Goal: Information Seeking & Learning: Stay updated

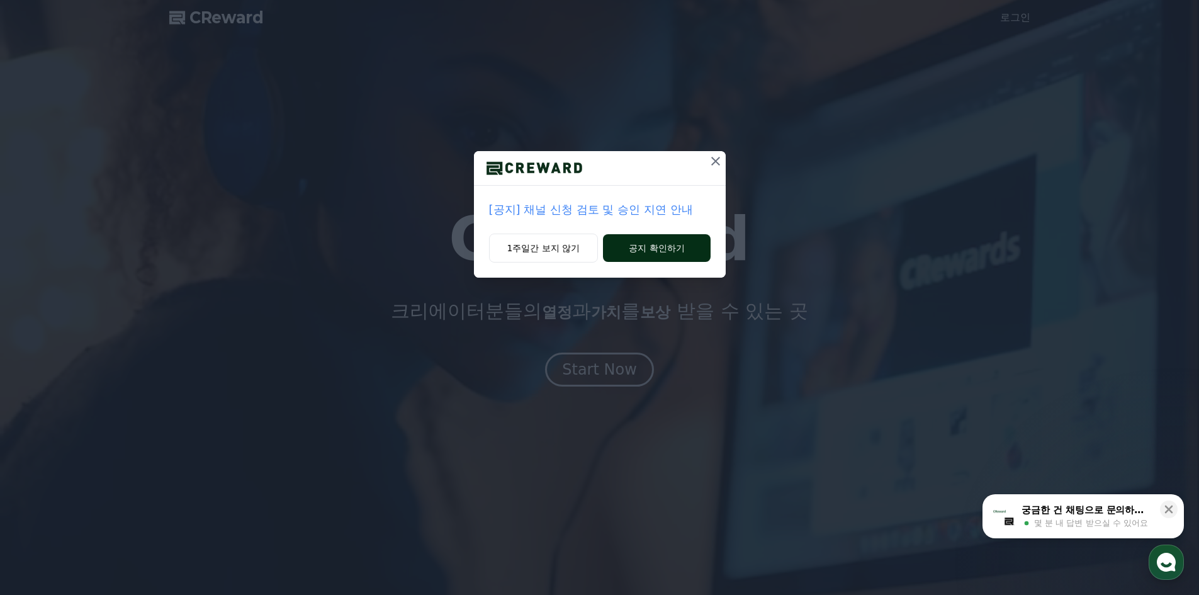
click at [645, 239] on button "공지 확인하기" at bounding box center [656, 248] width 107 height 28
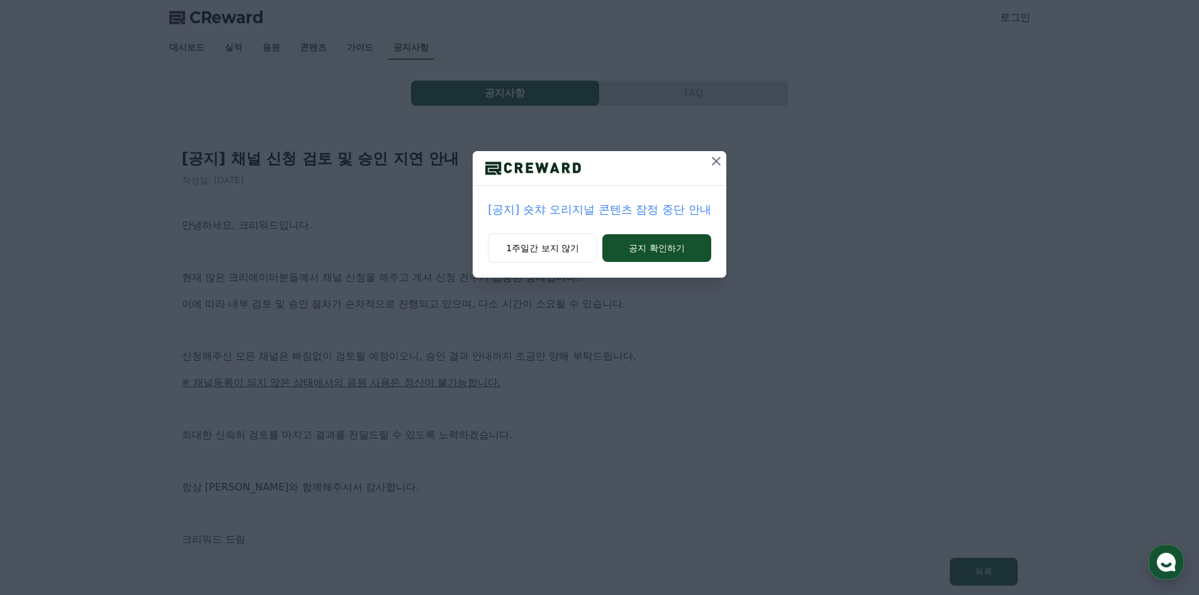
click at [714, 151] on button at bounding box center [716, 161] width 20 height 20
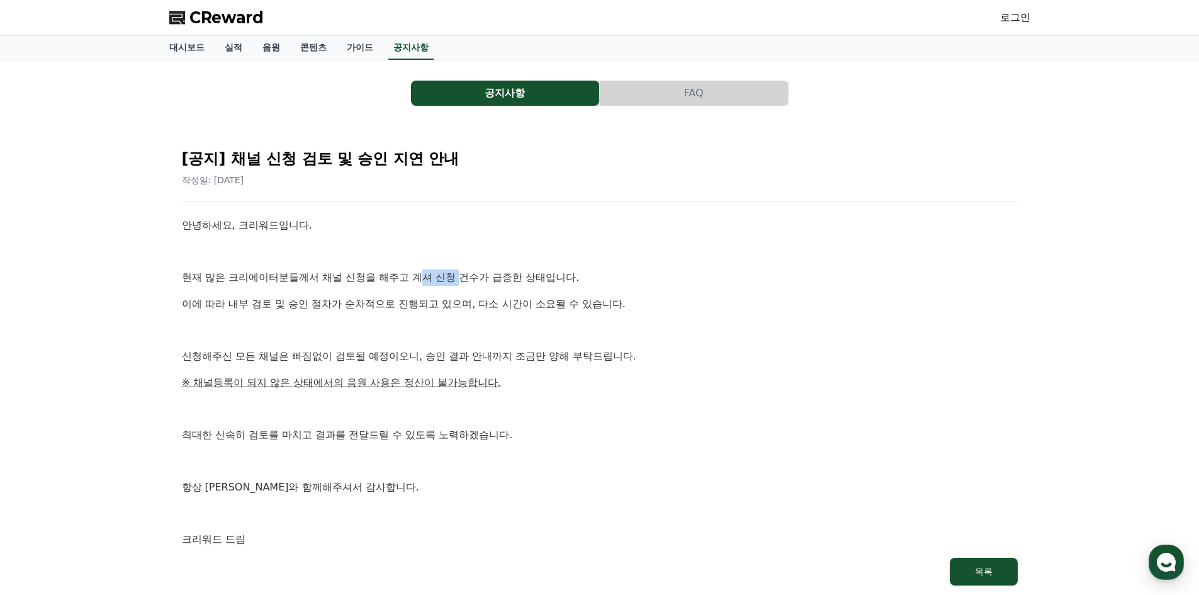
click at [480, 277] on p "현재 많은 크리에이터분들께서 채널 신청을 해주고 계셔 신청 건수가 급증한 상태입니다." at bounding box center [600, 277] width 836 height 16
drag, startPoint x: 308, startPoint y: 313, endPoint x: 495, endPoint y: 312, distance: 186.9
click at [495, 312] on div "안녕하세요, 크리워드입니다. 현재 많은 크리에이터분들께서 채널 신청을 해주고 계셔 신청 건수가 급증한 상태입니다. 이에 따라 내부 검토 및 승…" at bounding box center [600, 382] width 836 height 330
drag, startPoint x: 269, startPoint y: 357, endPoint x: 442, endPoint y: 356, distance: 173.7
click at [396, 357] on p "신청해주신 모든 채널은 빠짐없이 검토될 예정이오니, 승인 결과 안내까지 조금만 양해 부탁드립니다." at bounding box center [600, 356] width 836 height 16
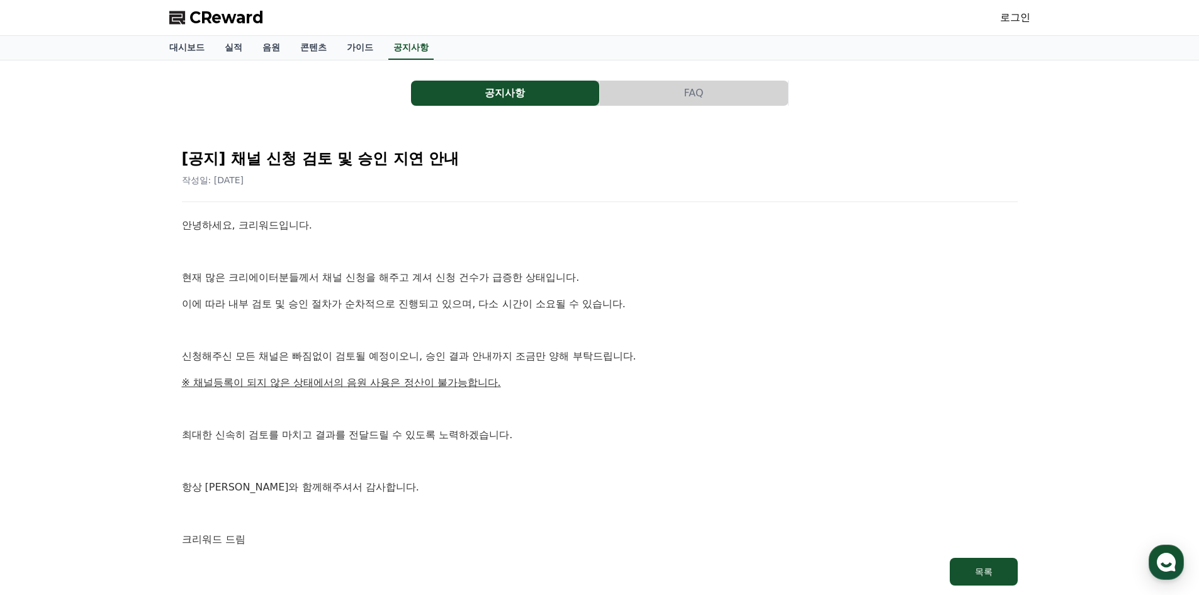
click at [442, 356] on p "신청해주신 모든 채널은 빠짐없이 검토될 예정이오니, 승인 결과 안내까지 조금만 양해 부탁드립니다." at bounding box center [600, 356] width 836 height 16
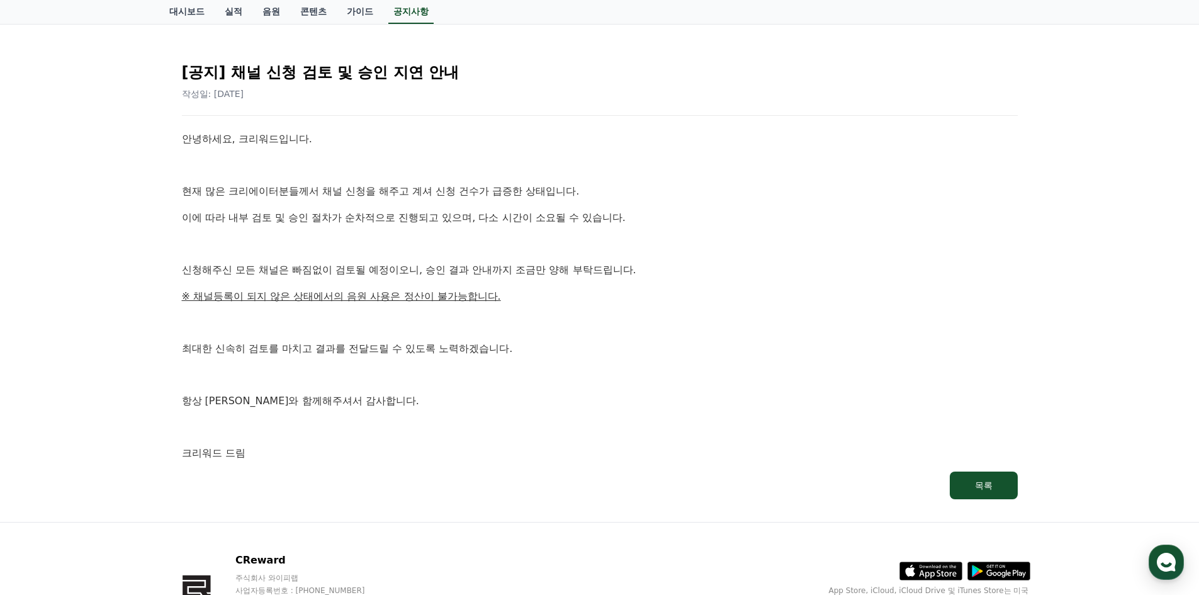
scroll to position [170, 0]
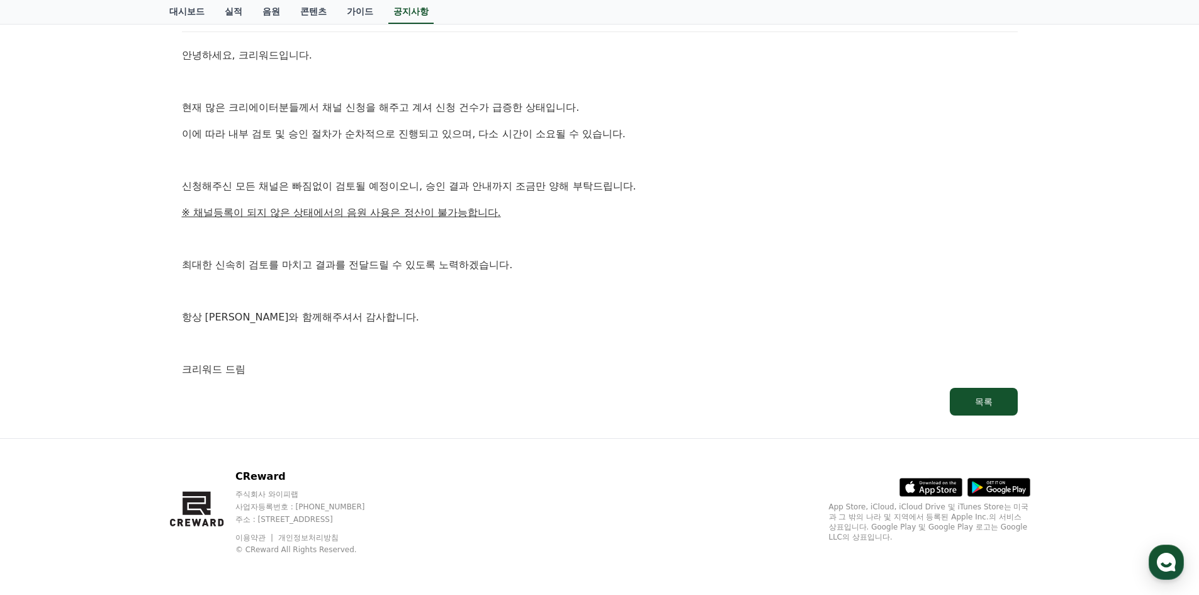
click at [970, 385] on div "[공지] 채널 신청 검토 및 승인 지연 안내 작성일: [DATE] 안녕하세요, 크리워드입니다. 현재 많은 크리에이터분들께서 채널 신청을 해주고…" at bounding box center [599, 192] width 841 height 452
click at [972, 394] on button "목록" at bounding box center [983, 402] width 68 height 28
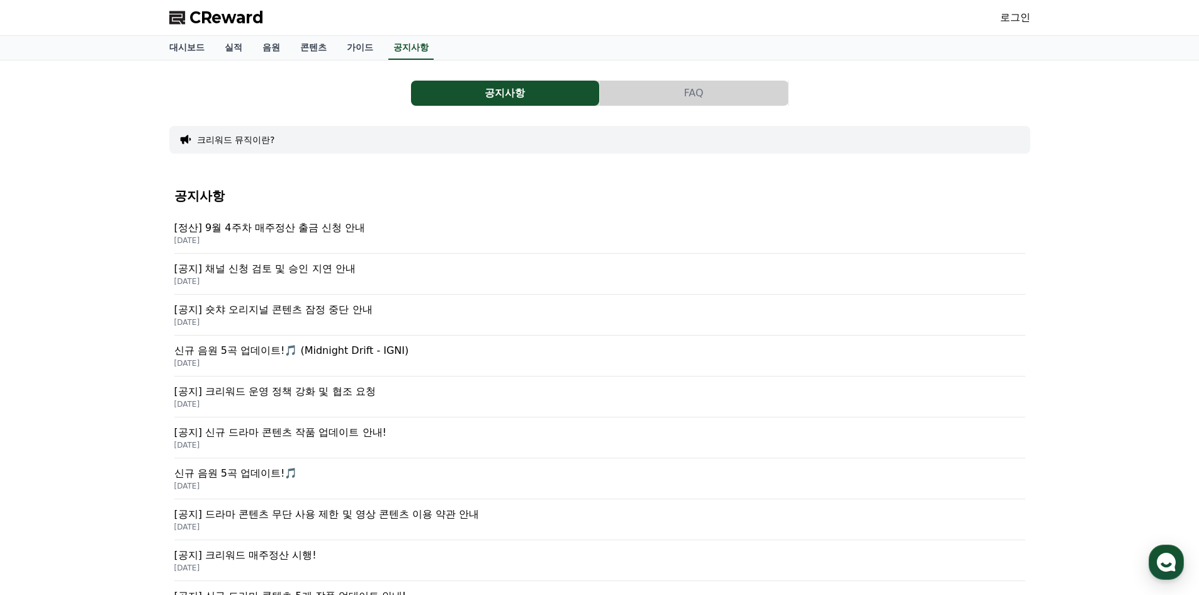
click at [326, 402] on p "[DATE]" at bounding box center [599, 404] width 851 height 10
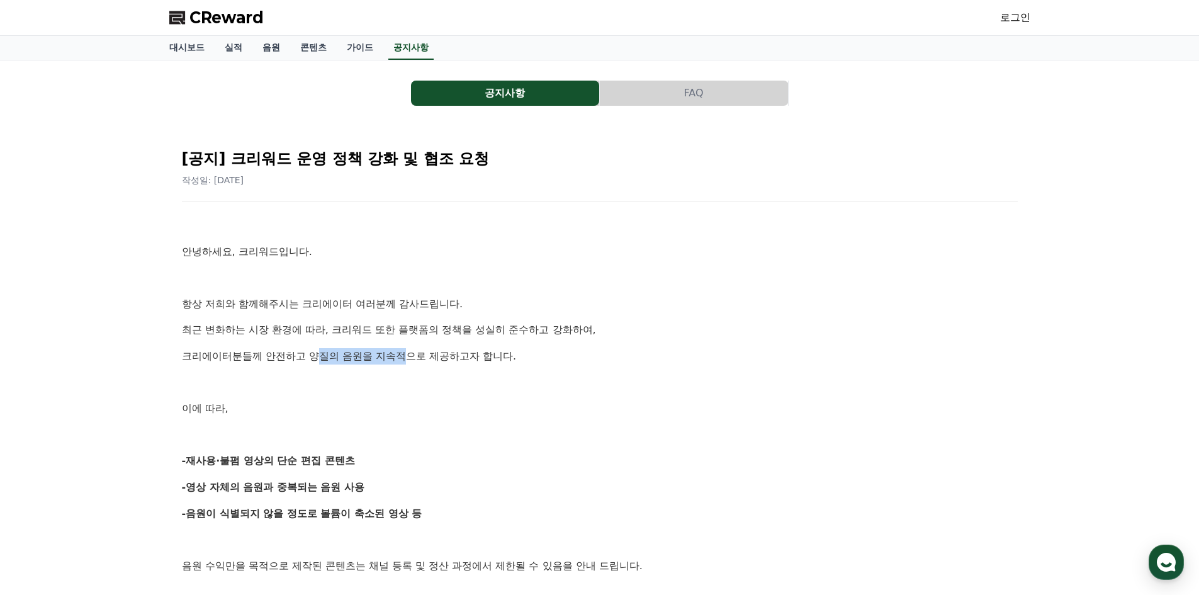
drag, startPoint x: 323, startPoint y: 340, endPoint x: 496, endPoint y: 340, distance: 173.6
click at [454, 376] on p at bounding box center [600, 382] width 836 height 16
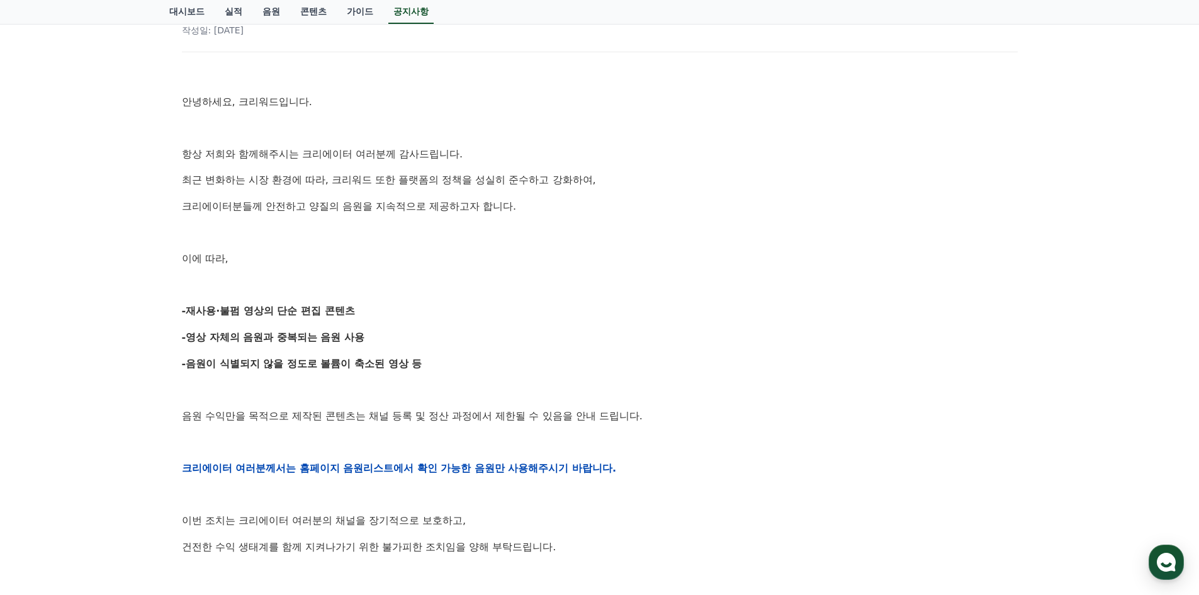
scroll to position [252, 0]
